Goal: Information Seeking & Learning: Learn about a topic

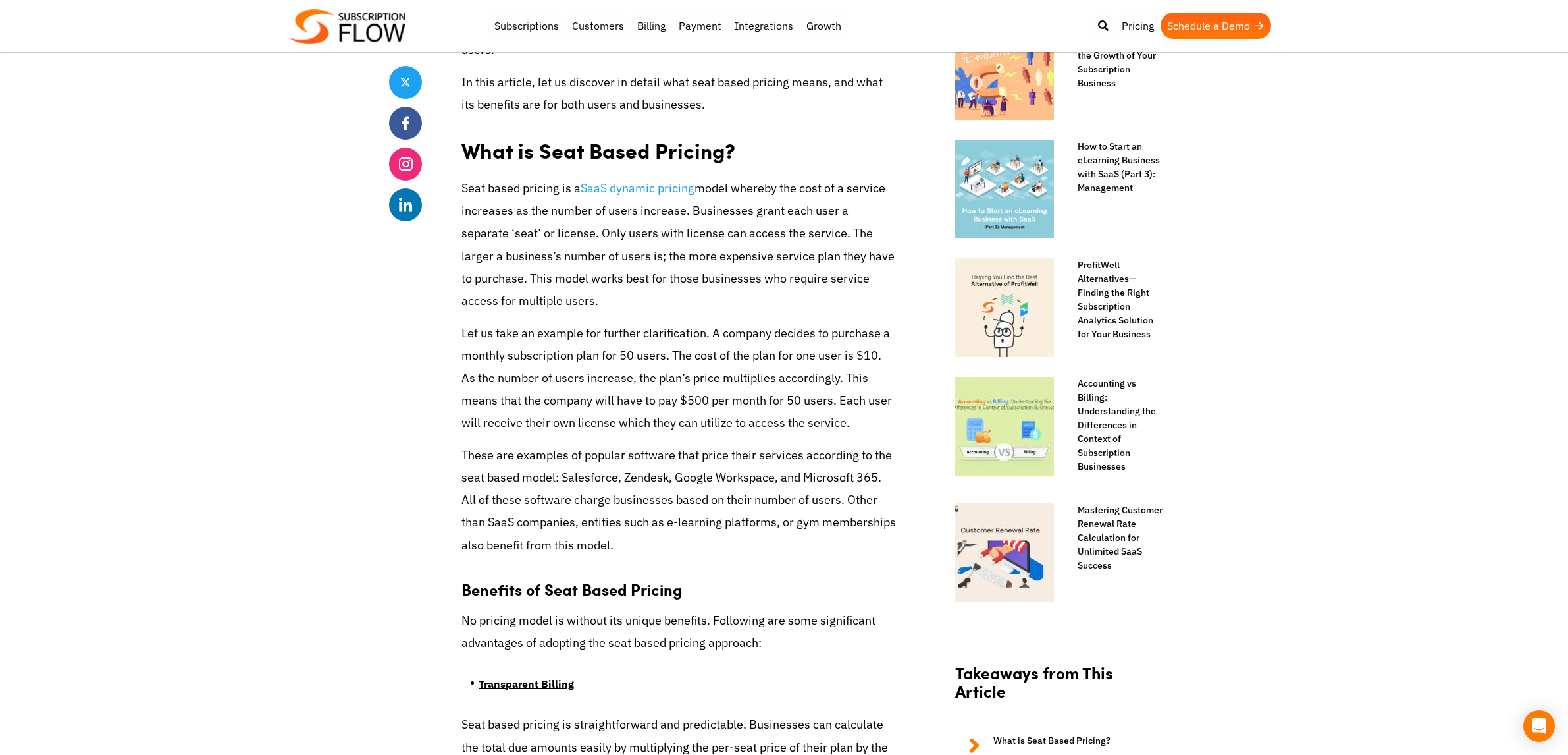
drag, startPoint x: 0, startPoint y: 0, endPoint x: 493, endPoint y: 257, distance: 556.0
click at [493, 257] on p "Seat based pricing is a SaaS dynamic pricing model whereby the cost of a servic…" at bounding box center [678, 245] width 434 height 135
click at [658, 259] on p "Seat based pricing is a SaaS dynamic pricing model whereby the cost of a servic…" at bounding box center [678, 245] width 434 height 135
click at [770, 261] on p "Seat based pricing is a SaaS dynamic pricing model whereby the cost of a servic…" at bounding box center [678, 245] width 434 height 135
click at [525, 284] on p "Seat based pricing is a SaaS dynamic pricing model whereby the cost of a servic…" at bounding box center [678, 245] width 434 height 135
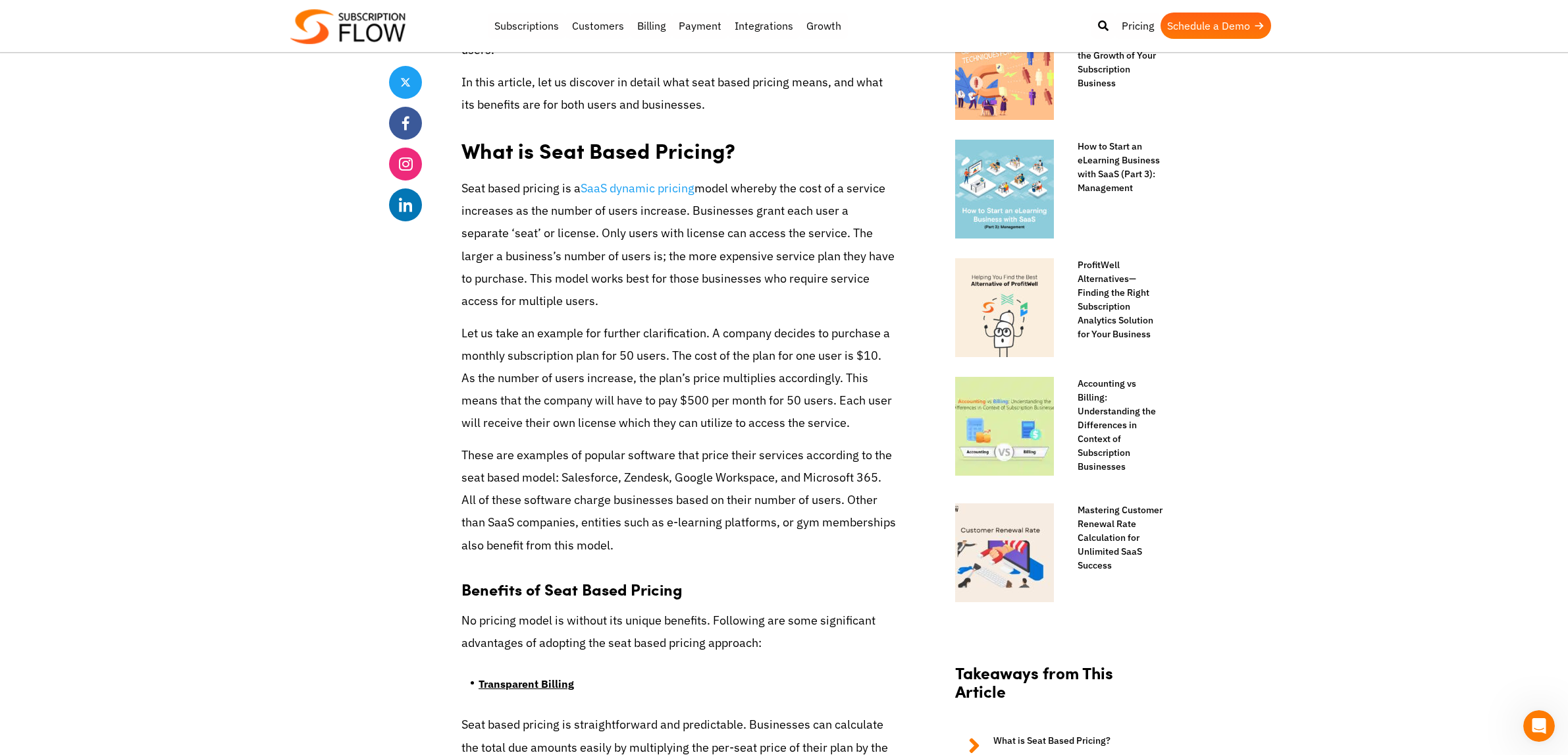
click at [607, 262] on p "Seat based pricing is a SaaS dynamic pricing model whereby the cost of a servic…" at bounding box center [678, 245] width 434 height 135
click at [600, 281] on p "Seat based pricing is a SaaS dynamic pricing model whereby the cost of a servic…" at bounding box center [678, 245] width 434 height 135
click at [754, 284] on p "Seat based pricing is a SaaS dynamic pricing model whereby the cost of a servic…" at bounding box center [678, 245] width 434 height 135
click at [518, 305] on p "Seat based pricing is a SaaS dynamic pricing model whereby the cost of a servic…" at bounding box center [678, 245] width 434 height 135
click at [604, 302] on p "Seat based pricing is a SaaS dynamic pricing model whereby the cost of a servic…" at bounding box center [678, 245] width 434 height 135
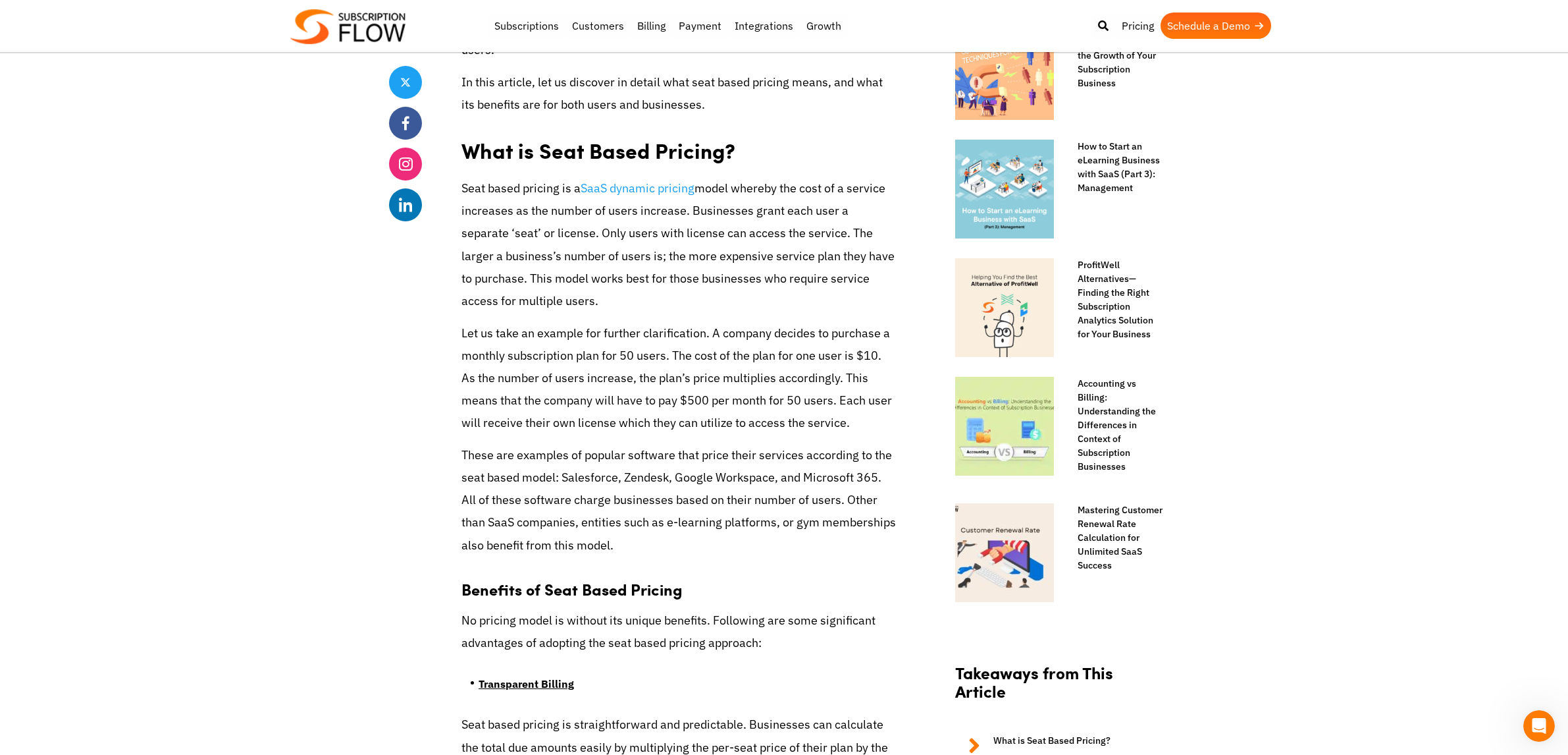
click at [637, 334] on p "Let us take an example for further clarification. A company decides to purchase…" at bounding box center [678, 378] width 434 height 112
click at [795, 331] on p "Let us take an example for further clarification. A company decides to purchase…" at bounding box center [678, 378] width 434 height 112
click at [490, 352] on p "Let us take an example for further clarification. A company decides to purchase…" at bounding box center [678, 378] width 434 height 112
click at [620, 356] on p "Let us take an example for further clarification. A company decides to purchase…" at bounding box center [678, 378] width 434 height 112
click at [676, 350] on p "Let us take an example for further clarification. A company decides to purchase…" at bounding box center [678, 378] width 434 height 112
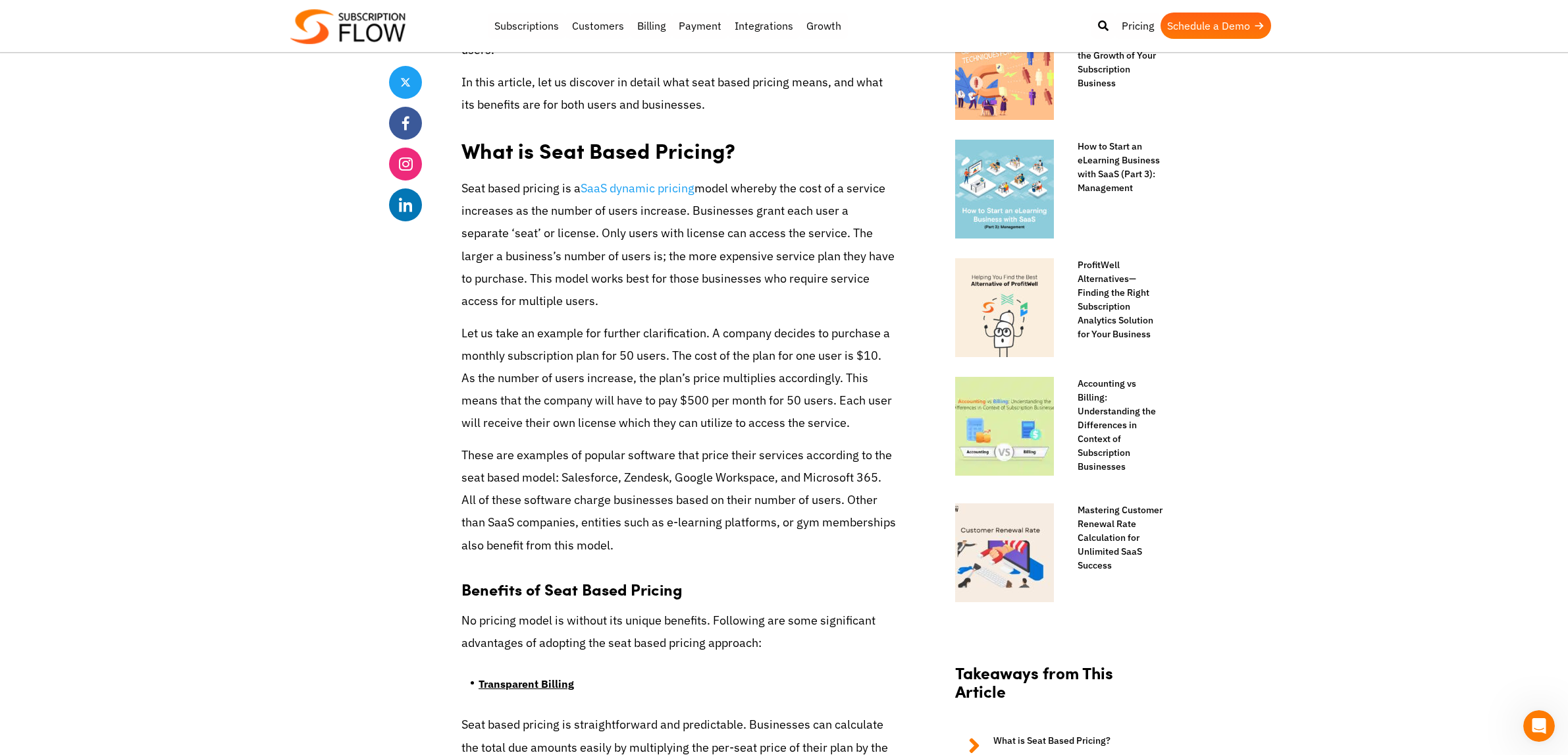
click at [775, 357] on p "Let us take an example for further clarification. A company decides to purchase…" at bounding box center [678, 378] width 434 height 112
click at [846, 356] on p "Let us take an example for further clarification. A company decides to purchase…" at bounding box center [678, 378] width 434 height 112
click at [478, 384] on p "Let us take an example for further clarification. A company decides to purchase…" at bounding box center [678, 378] width 434 height 112
click at [607, 383] on p "Let us take an example for further clarification. A company decides to purchase…" at bounding box center [678, 378] width 434 height 112
click at [728, 384] on p "Let us take an example for further clarification. A company decides to purchase…" at bounding box center [678, 378] width 434 height 112
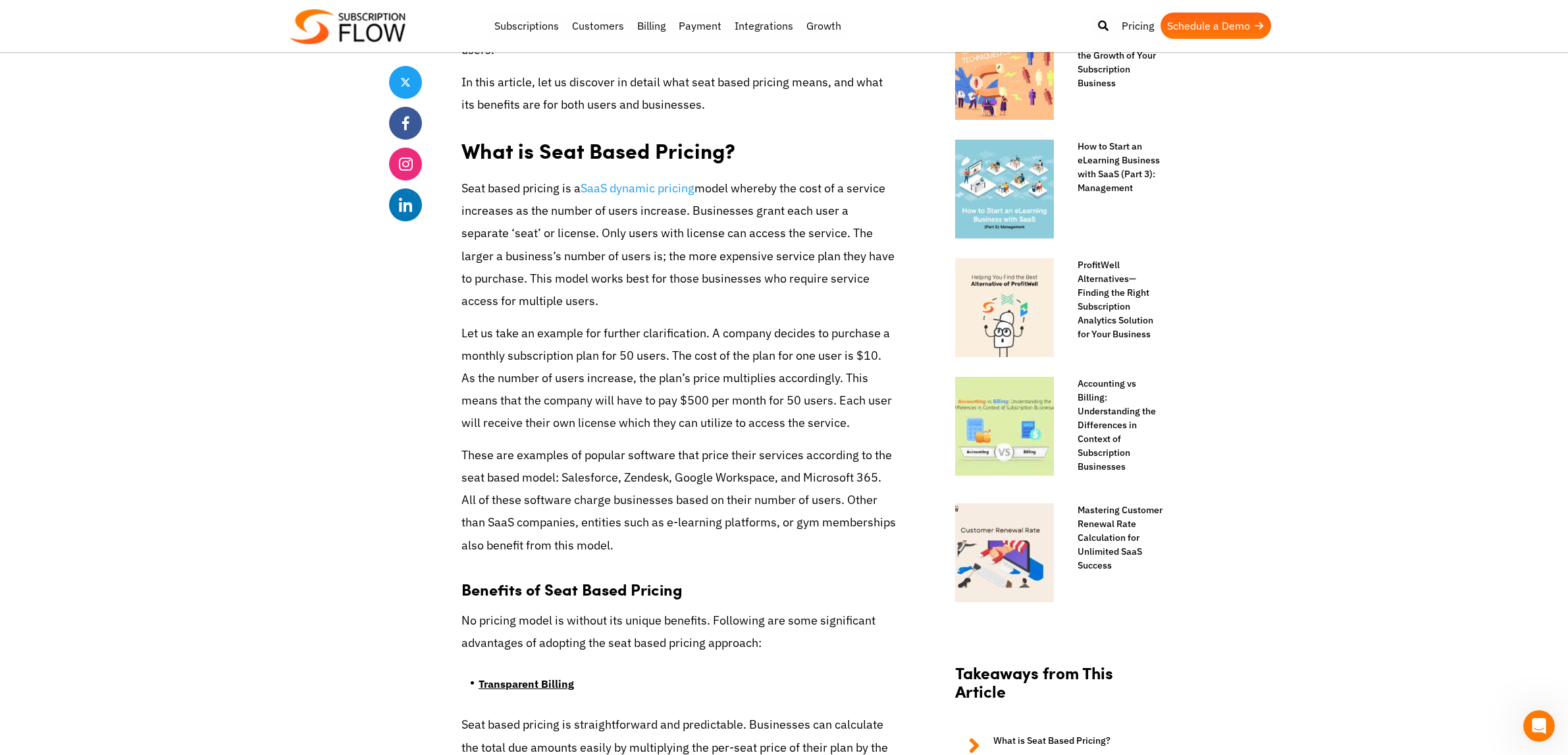
click at [826, 383] on p "Let us take an example for further clarification. A company decides to purchase…" at bounding box center [678, 378] width 434 height 112
click at [485, 405] on p "Let us take an example for further clarification. A company decides to purchase…" at bounding box center [678, 378] width 434 height 112
click at [591, 405] on p "Let us take an example for further clarification. A company decides to purchase…" at bounding box center [678, 378] width 434 height 112
click at [681, 401] on p "Let us take an example for further clarification. A company decides to purchase…" at bounding box center [678, 378] width 434 height 112
click at [741, 403] on p "Let us take an example for further clarification. A company decides to purchase…" at bounding box center [678, 378] width 434 height 112
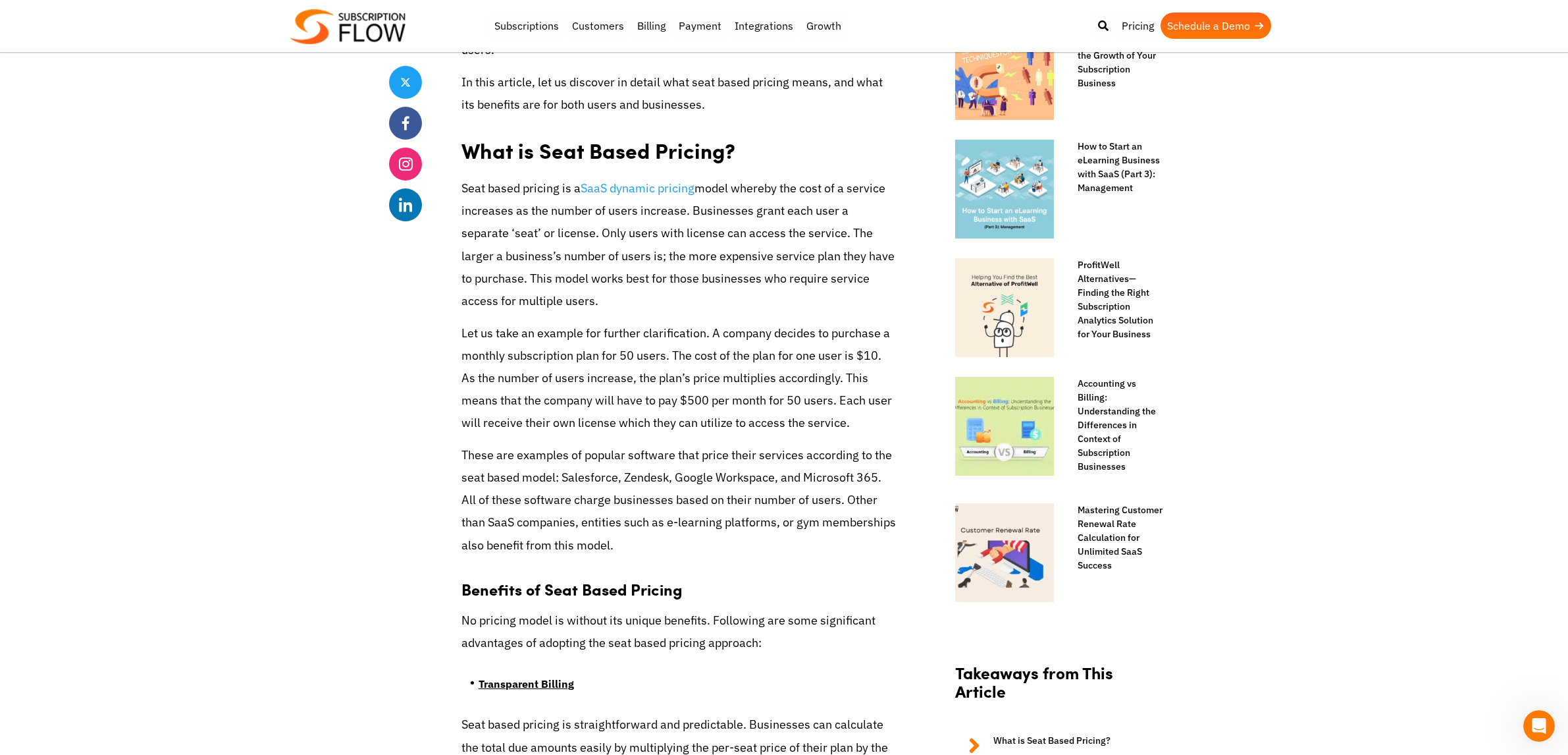
click at [507, 427] on p "Let us take an example for further clarification. A company decides to purchase…" at bounding box center [678, 378] width 434 height 112
click at [605, 428] on p "Let us take an example for further clarification. A company decides to purchase…" at bounding box center [678, 378] width 434 height 112
click at [779, 424] on p "Let us take an example for further clarification. A company decides to purchase…" at bounding box center [678, 378] width 434 height 112
click at [833, 427] on p "Let us take an example for further clarification. A company decides to purchase…" at bounding box center [678, 378] width 434 height 112
click at [486, 481] on p "These are examples of popular software that price their services according to t…" at bounding box center [678, 500] width 434 height 112
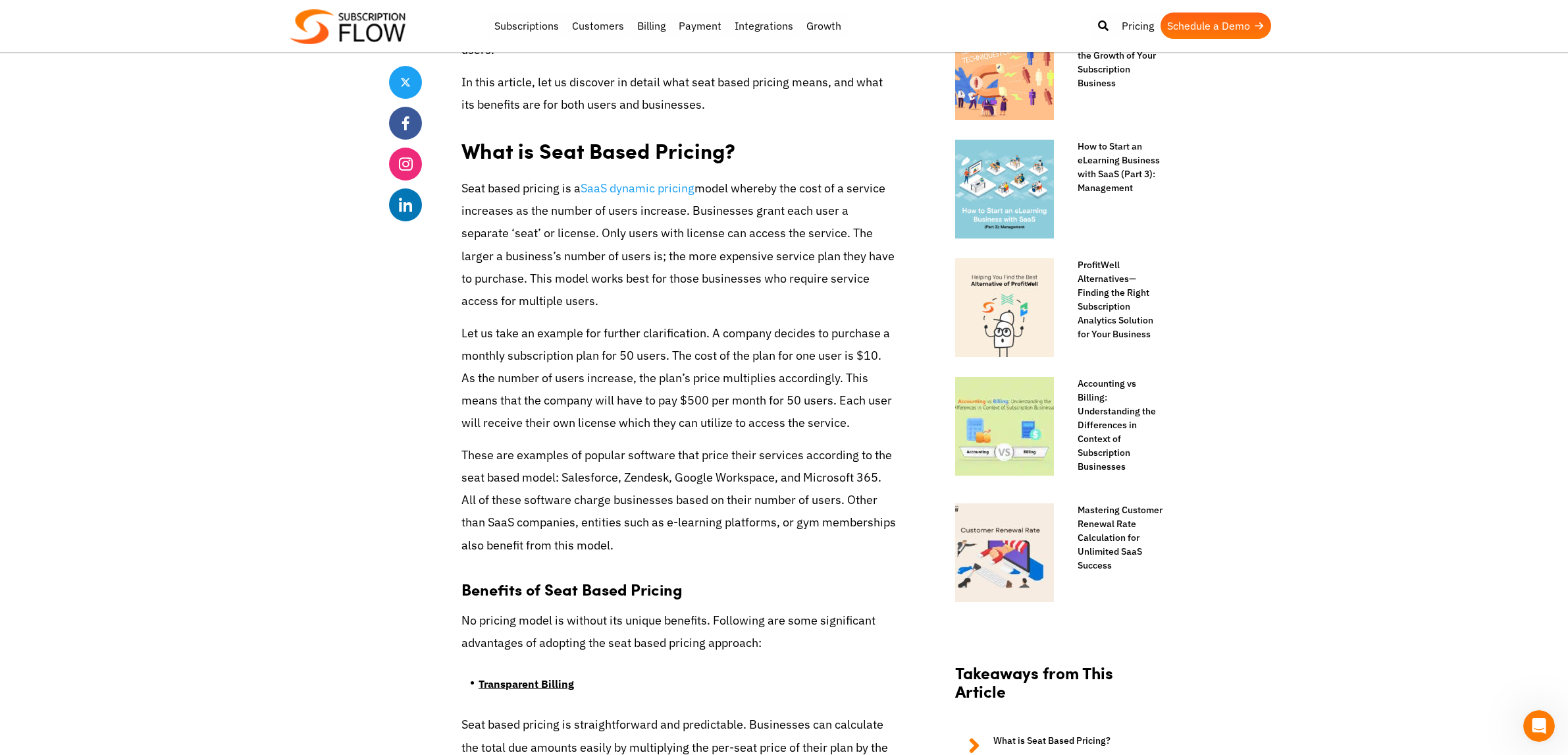
click at [639, 482] on p "These are examples of popular software that price their services according to t…" at bounding box center [678, 500] width 434 height 112
click at [805, 481] on p "These are examples of popular software that price their services according to t…" at bounding box center [678, 500] width 434 height 112
click at [480, 504] on p "These are examples of popular software that price their services according to t…" at bounding box center [678, 500] width 434 height 112
click at [562, 504] on p "These are examples of popular software that price their services according to t…" at bounding box center [678, 500] width 434 height 112
click at [512, 481] on p "These are examples of popular software that price their services according to t…" at bounding box center [678, 500] width 434 height 112
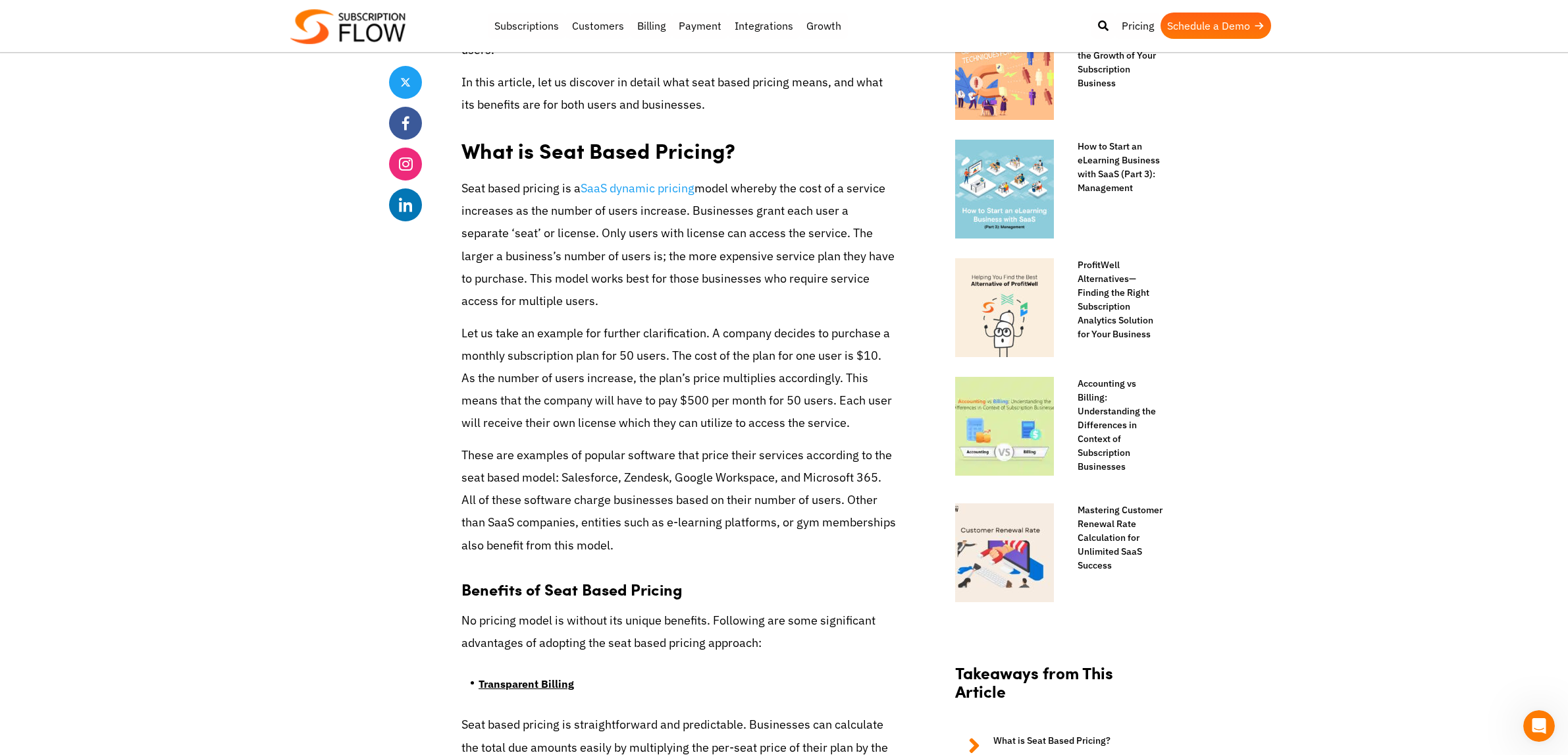
click at [553, 481] on p "These are examples of popular software that price their services according to t…" at bounding box center [678, 500] width 434 height 112
click at [581, 542] on p "These are examples of popular software that price their services according to t…" at bounding box center [678, 500] width 434 height 112
click at [634, 550] on p "These are examples of popular software that price their services according to t…" at bounding box center [678, 500] width 434 height 112
click at [753, 544] on p "These are examples of popular software that price their services according to t…" at bounding box center [678, 500] width 434 height 112
click at [783, 546] on p "These are examples of popular software that price their services according to t…" at bounding box center [678, 500] width 434 height 112
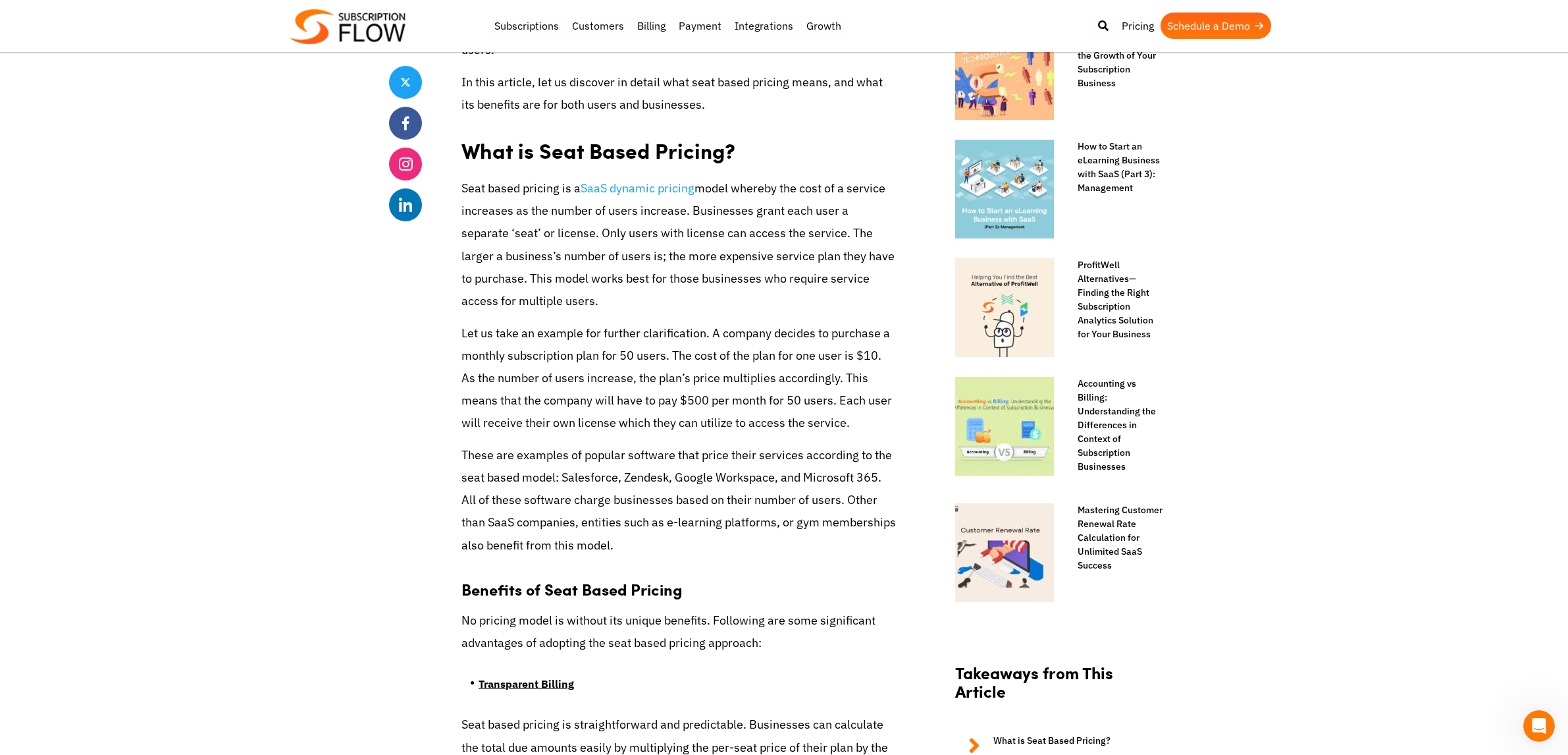
click at [493, 557] on p "These are examples of popular software that price their services according to t…" at bounding box center [678, 500] width 434 height 112
click at [628, 557] on p "These are examples of popular software that price their services according to t…" at bounding box center [678, 500] width 434 height 112
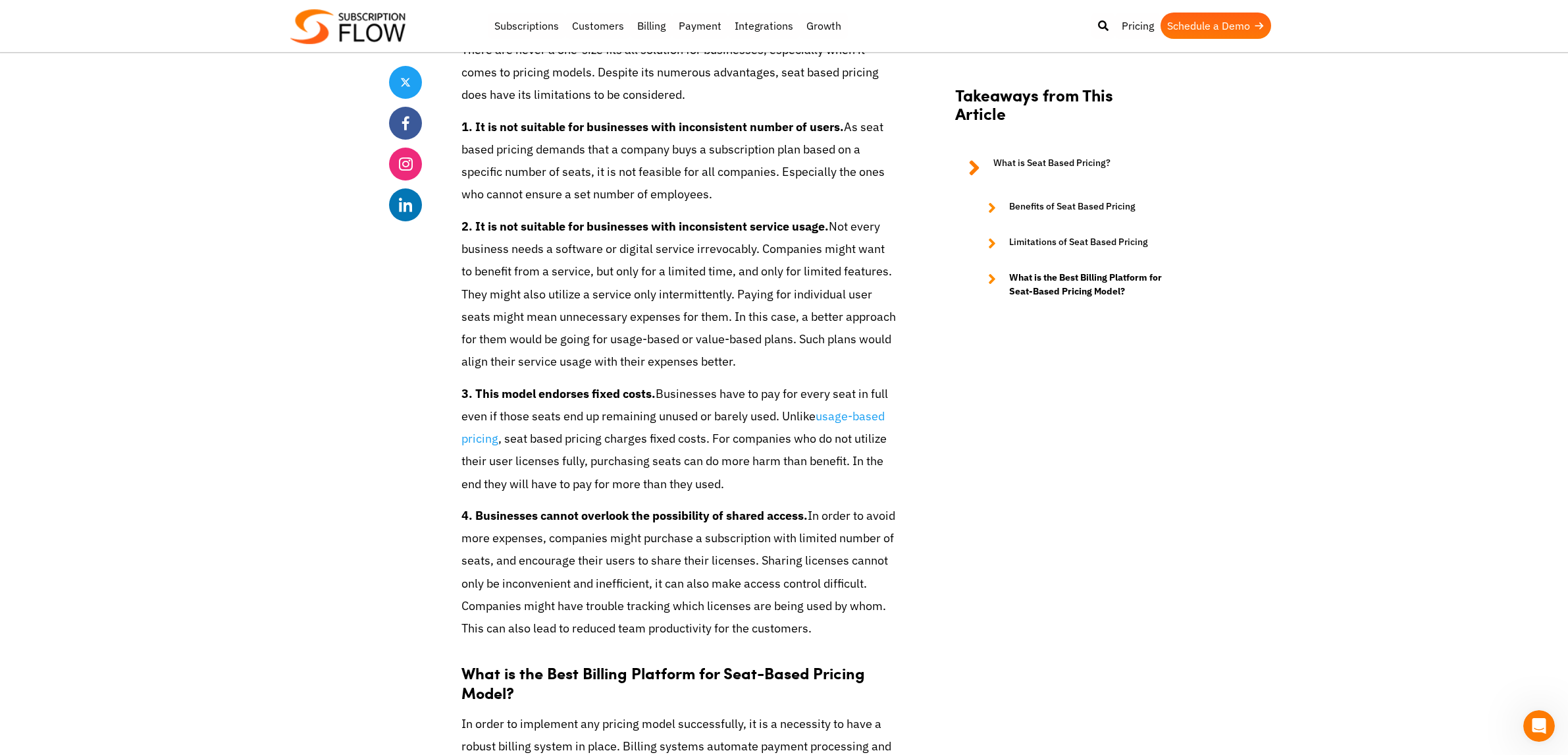
scroll to position [3105, 0]
click at [577, 467] on p "3. This model endorses fixed costs. Businesses have to pay for every seat in fu…" at bounding box center [678, 438] width 434 height 112
click at [657, 464] on p "3. This model endorses fixed costs. Businesses have to pay for every seat in fu…" at bounding box center [678, 438] width 434 height 112
click at [802, 465] on p "3. This model endorses fixed costs. Businesses have to pay for every seat in fu…" at bounding box center [678, 438] width 434 height 112
click at [698, 468] on p "3. This model endorses fixed costs. Businesses have to pay for every seat in fu…" at bounding box center [678, 438] width 434 height 112
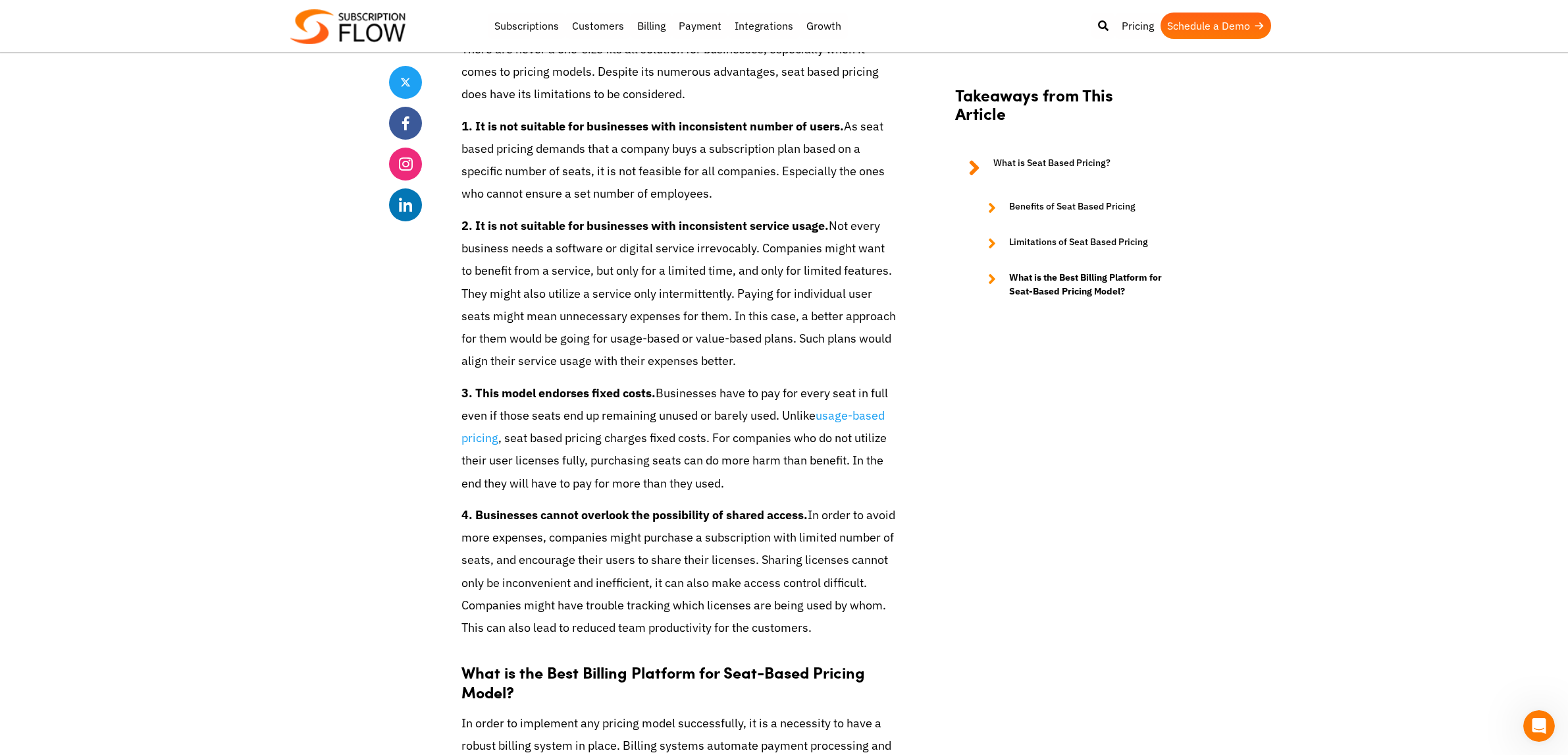
click at [717, 442] on p "3. This model endorses fixed costs. Businesses have to pay for every seat in fu…" at bounding box center [678, 438] width 434 height 112
click at [854, 444] on p "3. This model endorses fixed costs. Businesses have to pay for every seat in fu…" at bounding box center [678, 438] width 434 height 112
click at [824, 462] on p "3. This model endorses fixed costs. Businesses have to pay for every seat in fu…" at bounding box center [678, 438] width 434 height 112
click at [571, 485] on p "3. This model endorses fixed costs. Businesses have to pay for every seat in fu…" at bounding box center [678, 438] width 434 height 112
click at [678, 489] on p "3. This model endorses fixed costs. Businesses have to pay for every seat in fu…" at bounding box center [678, 438] width 434 height 112
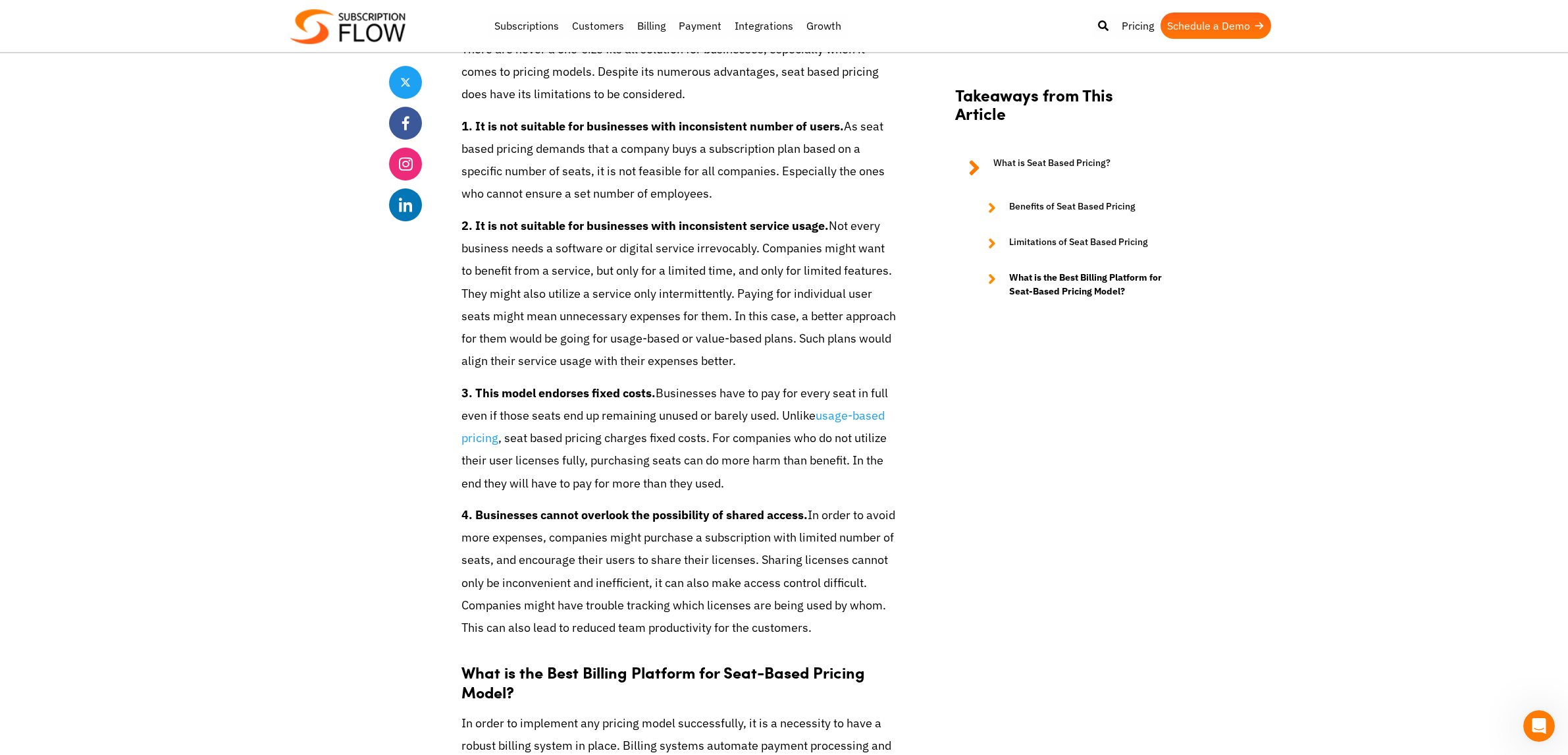
click at [722, 484] on p "3. This model endorses fixed costs. Businesses have to pay for every seat in fu…" at bounding box center [678, 438] width 434 height 112
click at [727, 636] on p "4. Businesses cannot overlook the possibility of shared access. In order to avo…" at bounding box center [678, 572] width 434 height 135
click at [791, 625] on p "4. Businesses cannot overlook the possibility of shared access. In order to avo…" at bounding box center [678, 572] width 434 height 135
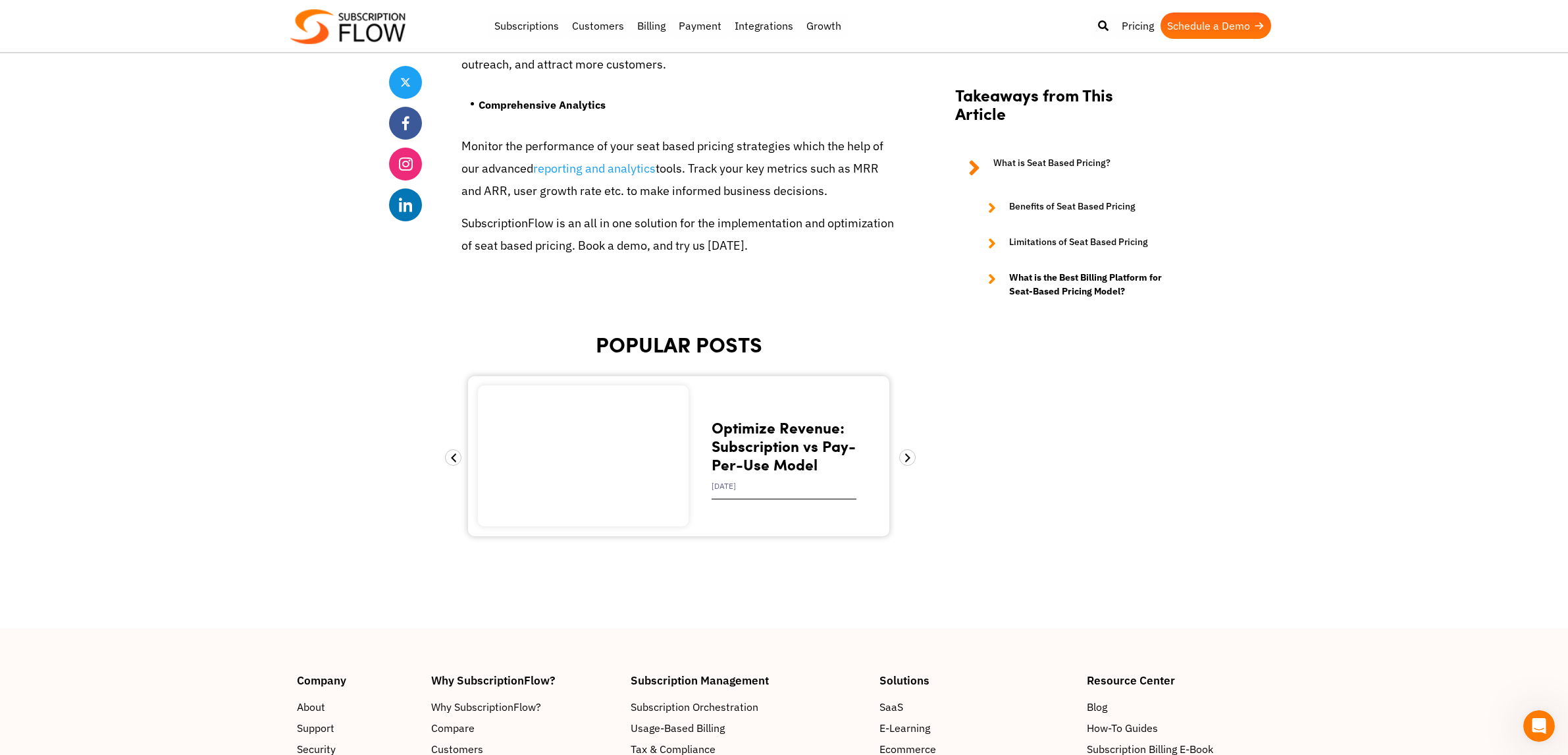
scroll to position [5146, 0]
